Goal: Get advice/opinions

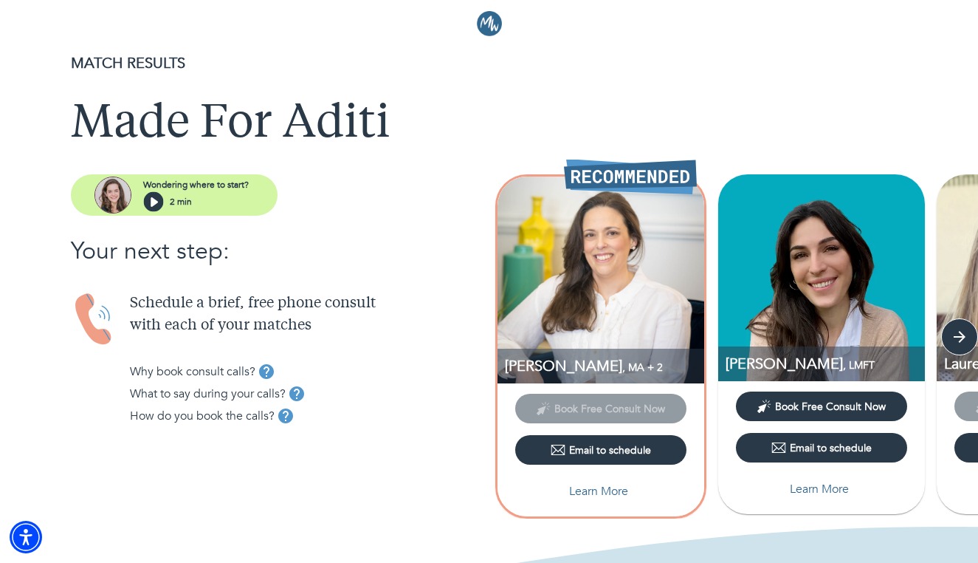
scroll to position [4, 0]
click at [574, 483] on p "Learn More" at bounding box center [598, 491] width 59 height 18
select select "6"
select select "2"
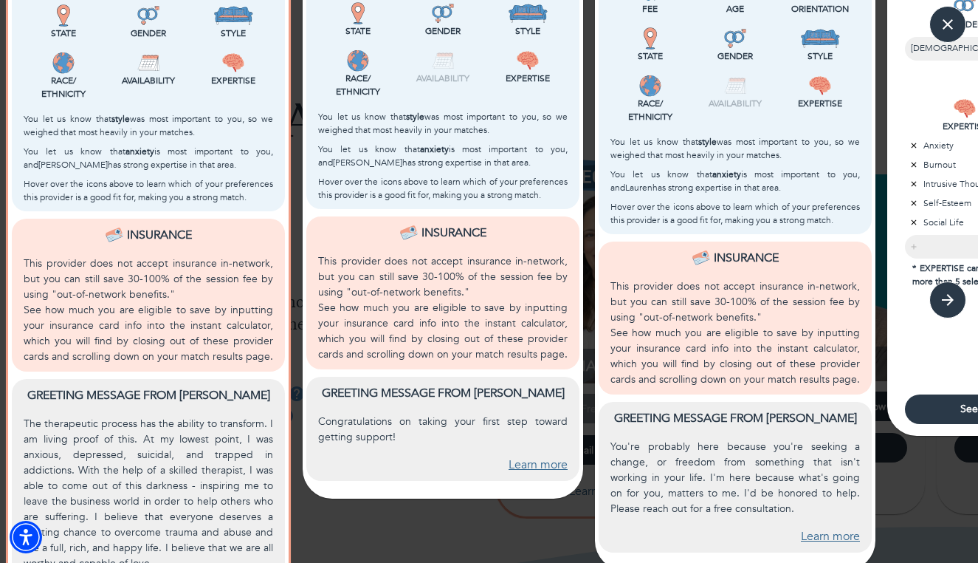
scroll to position [492, 0]
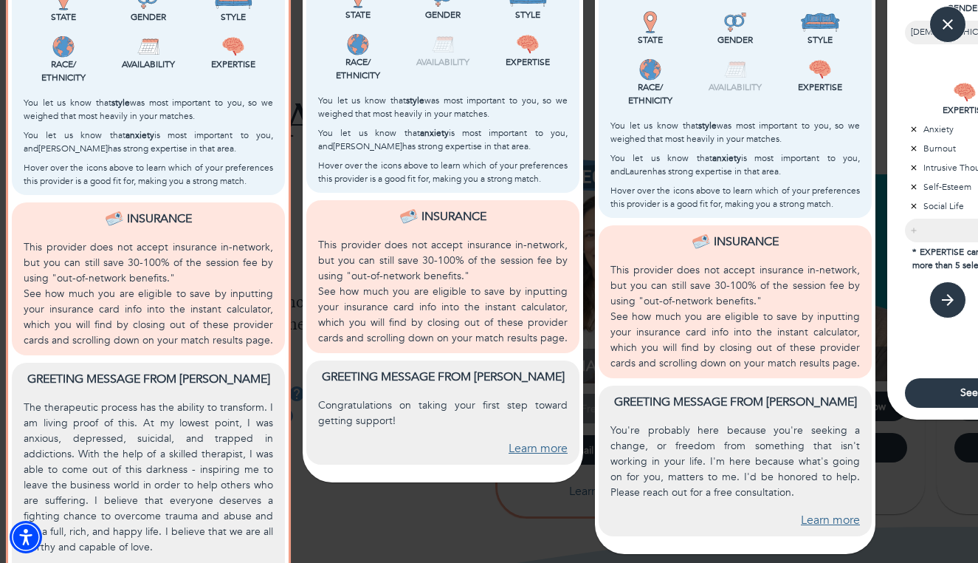
click at [403, 516] on div "[PERSON_NAME] , LMFT Book Free Consult Now Email to schedule Why You Matched Fe…" at bounding box center [443, 66] width 292 height 1087
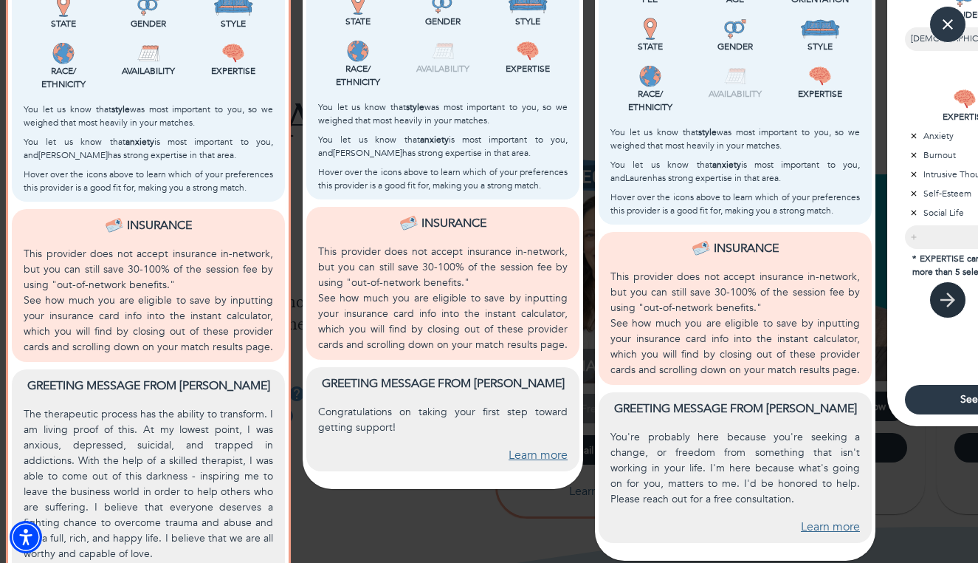
click at [939, 301] on icon "button" at bounding box center [948, 300] width 22 height 22
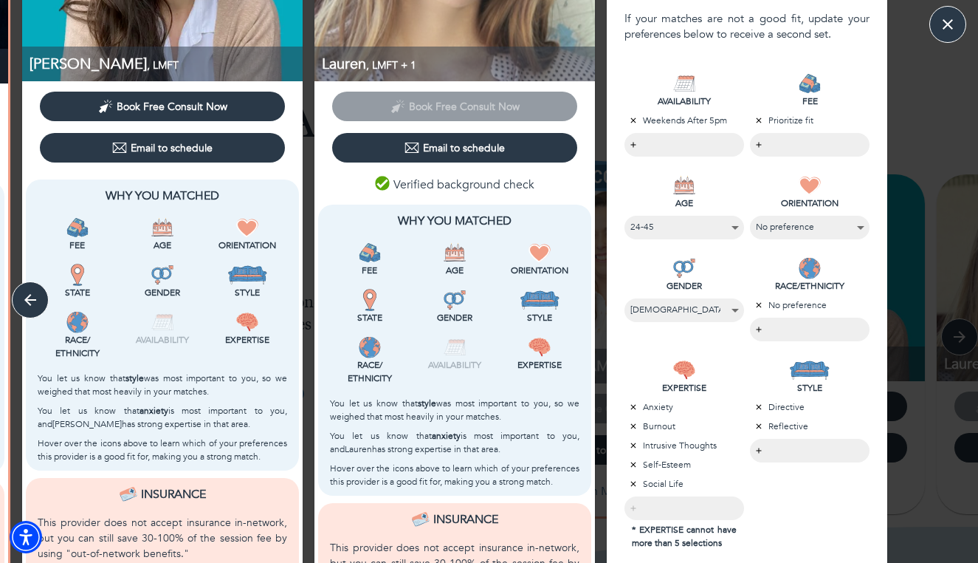
scroll to position [188, 0]
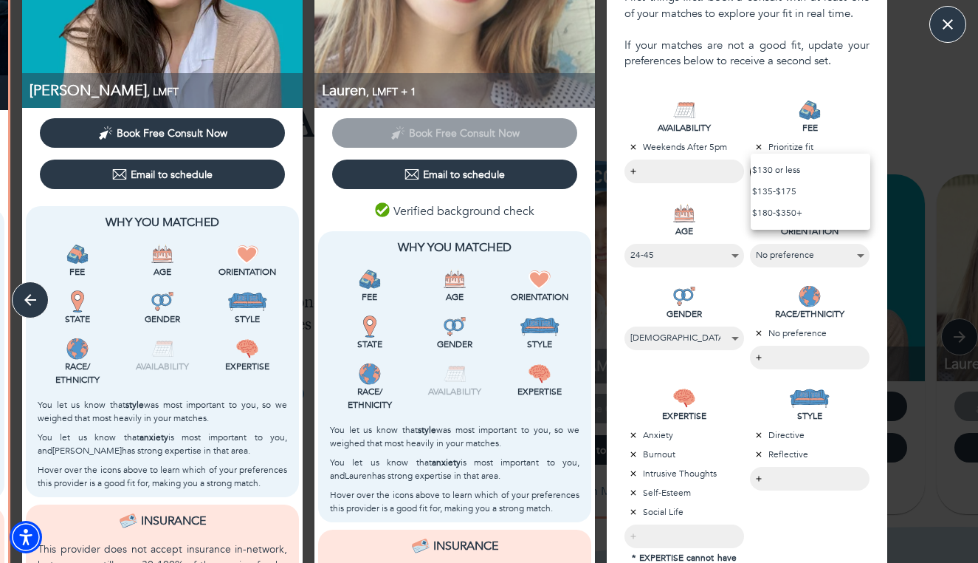
click at [780, 176] on body "MATCH RESULTS Made For Aditi Wondering where to start? 2 min Your next step: Sc…" at bounding box center [489, 277] width 978 height 563
click at [781, 171] on li "$130 or less" at bounding box center [811, 169] width 120 height 21
click at [783, 519] on div at bounding box center [489, 281] width 978 height 563
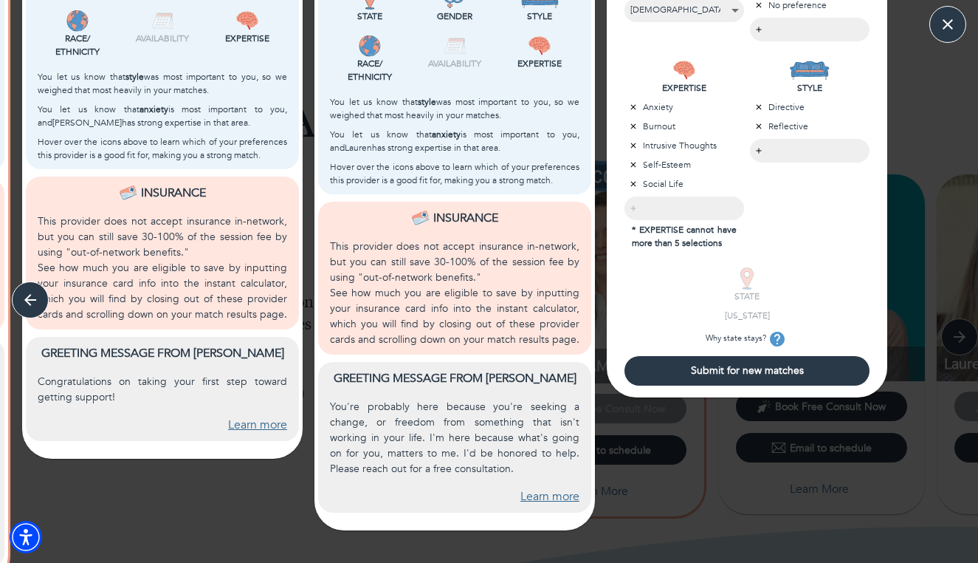
scroll to position [539, 0]
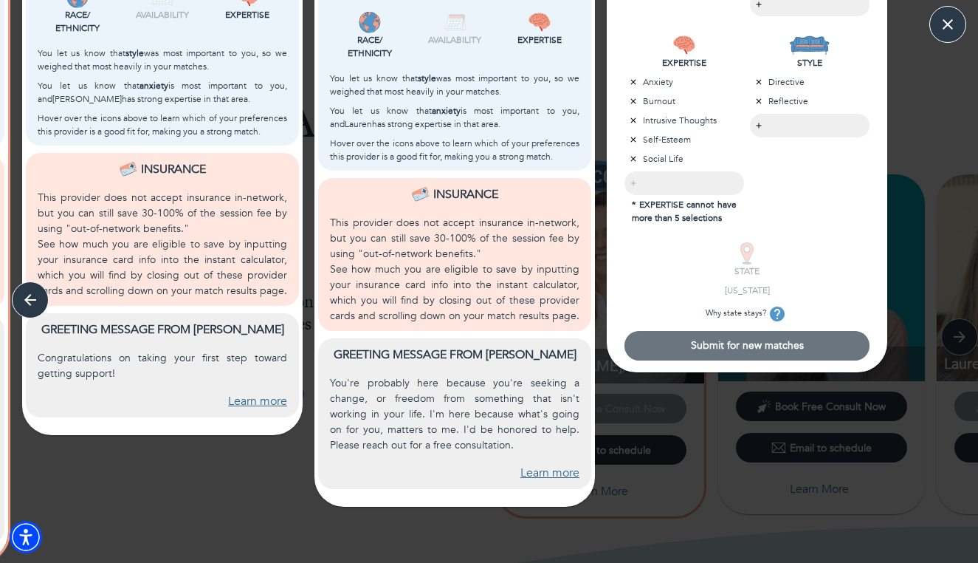
click at [760, 360] on button "Submit for new matches" at bounding box center [747, 346] width 245 height 30
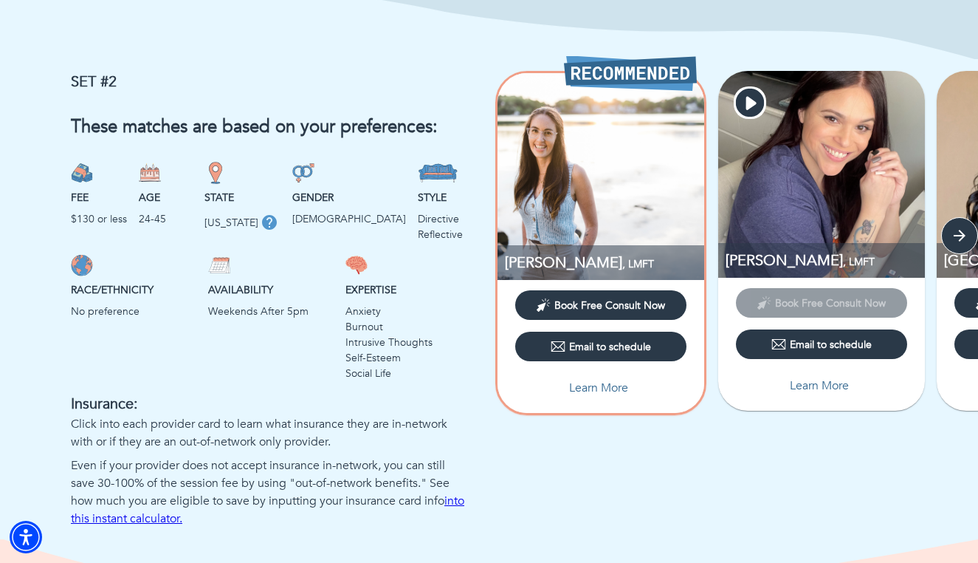
scroll to position [996, 0]
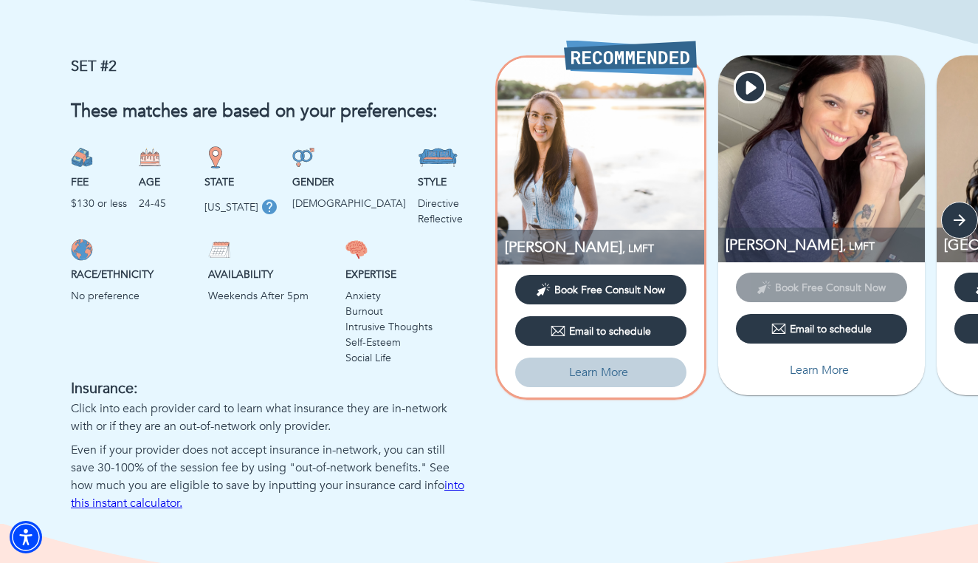
click at [618, 360] on button "Learn More" at bounding box center [600, 372] width 171 height 30
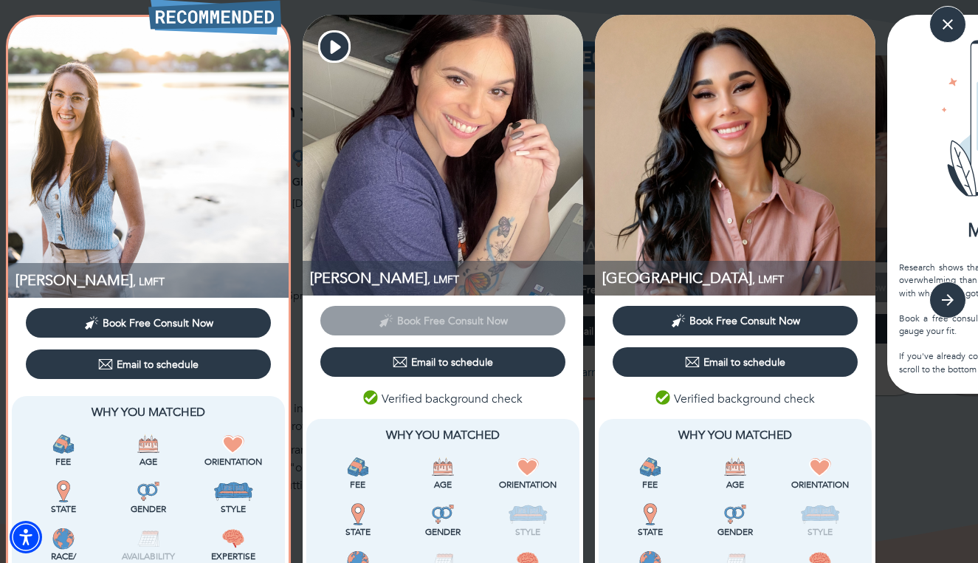
scroll to position [0, 0]
click at [954, 29] on icon "button" at bounding box center [948, 24] width 22 height 22
